Goal: Find specific page/section: Find specific page/section

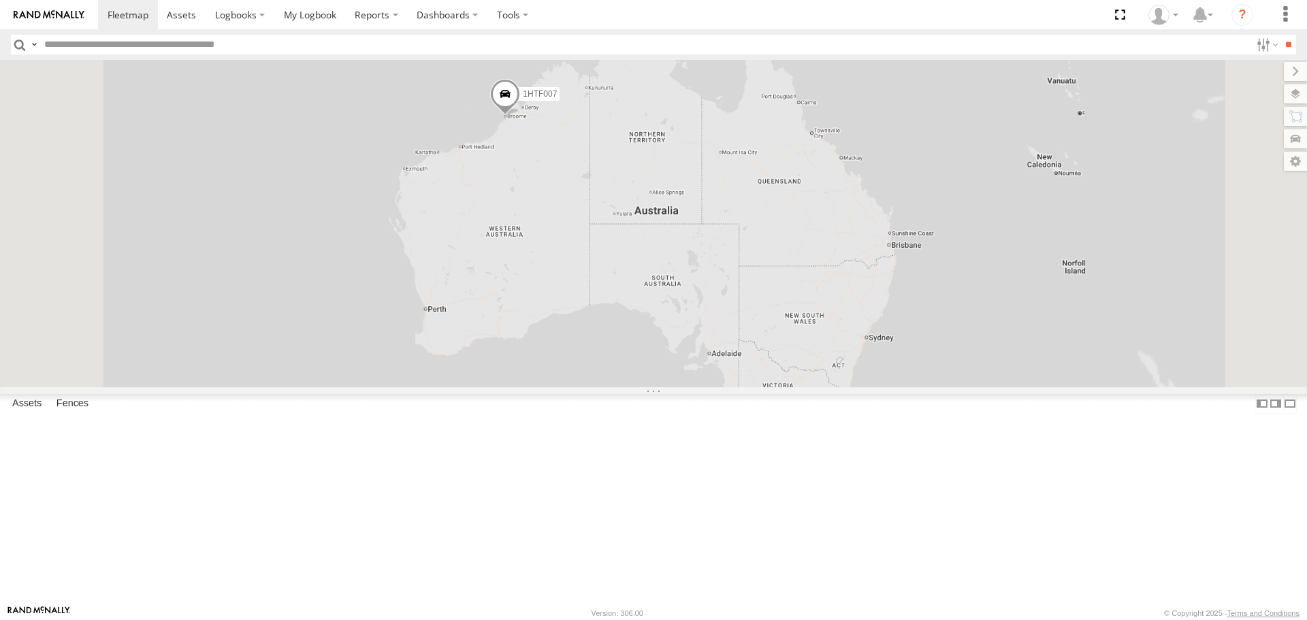
click at [128, 44] on input "text" at bounding box center [645, 45] width 1212 height 20
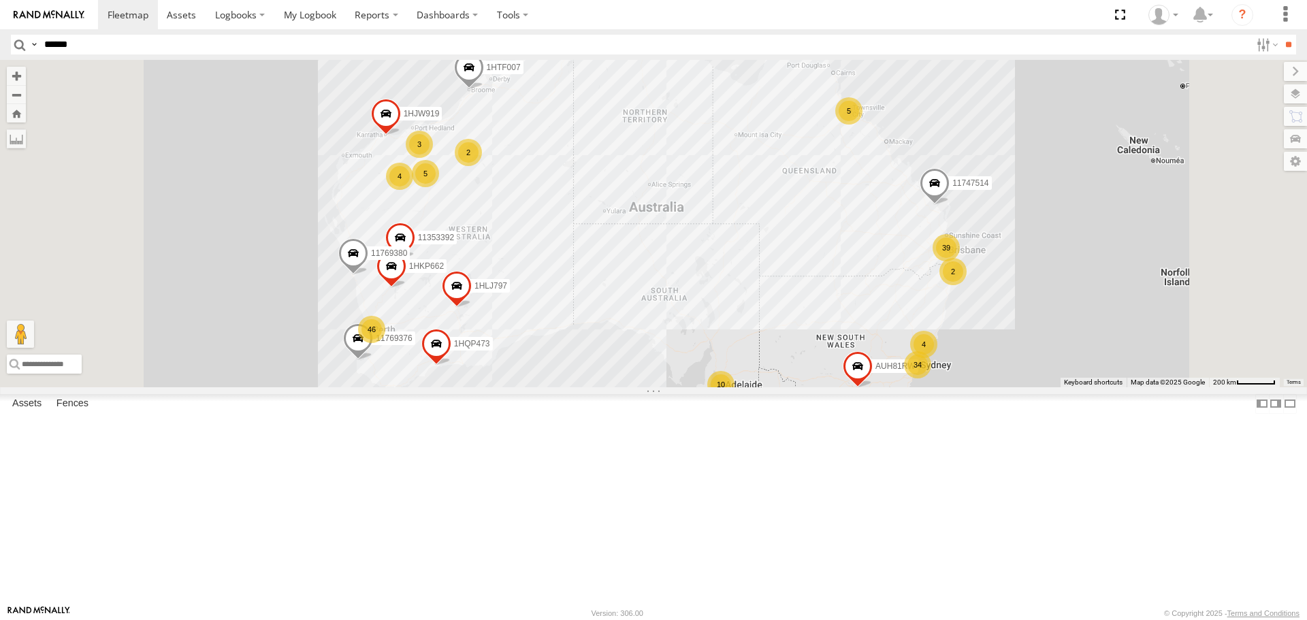
type input "******"
click at [1281, 35] on input "**" at bounding box center [1289, 45] width 16 height 20
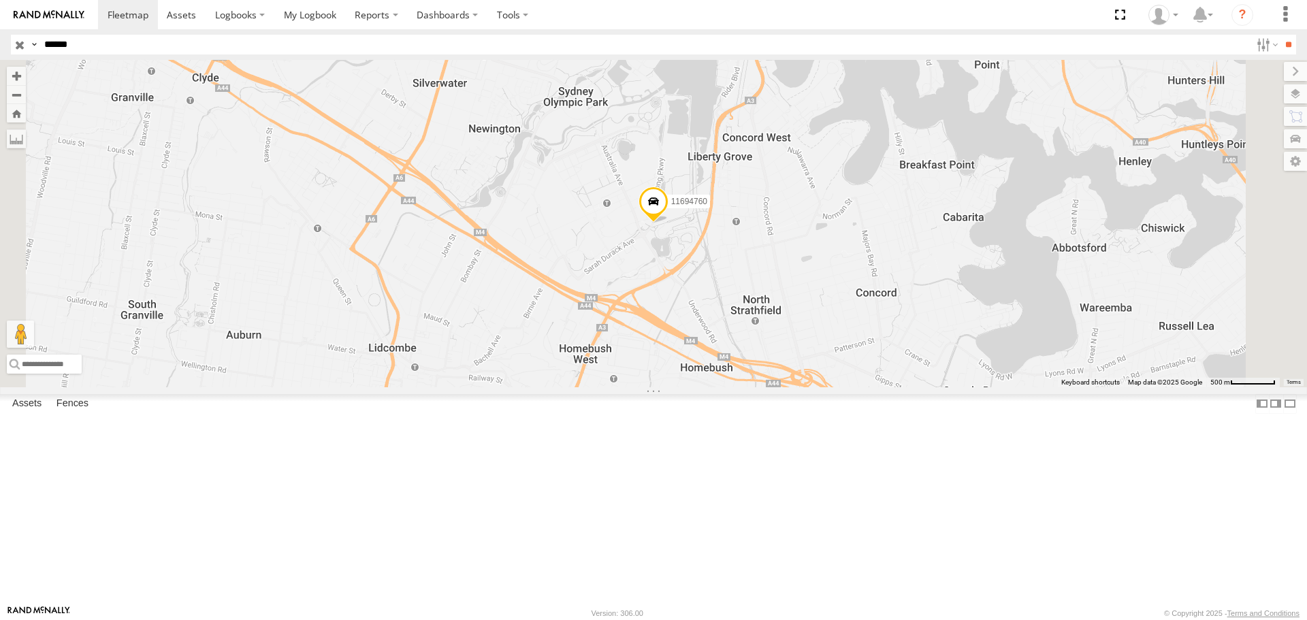
click at [669, 223] on span at bounding box center [654, 205] width 30 height 37
